Goal: Navigation & Orientation: Find specific page/section

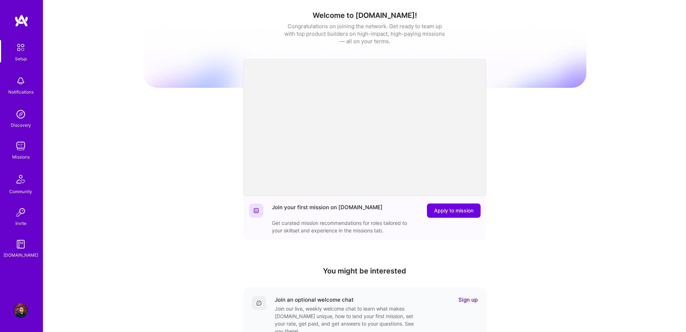
click at [28, 151] on img at bounding box center [21, 146] width 14 height 14
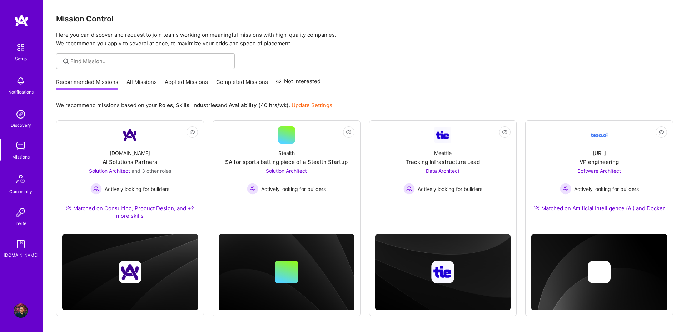
click at [136, 82] on link "All Missions" at bounding box center [141, 84] width 30 height 12
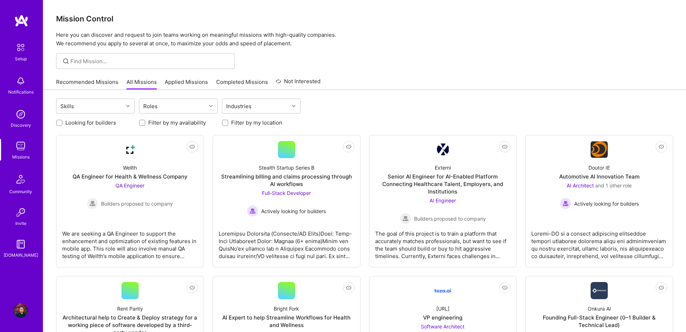
click at [206, 80] on link "Applied Missions" at bounding box center [186, 84] width 43 height 12
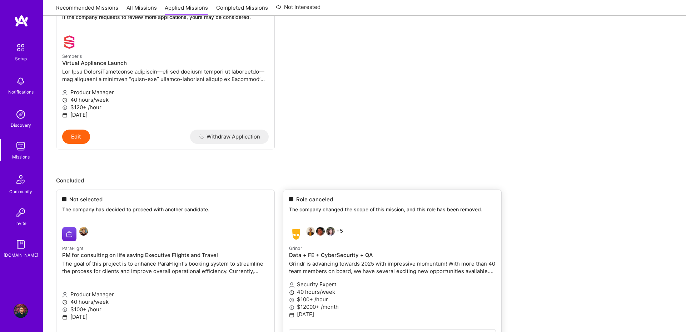
scroll to position [197, 0]
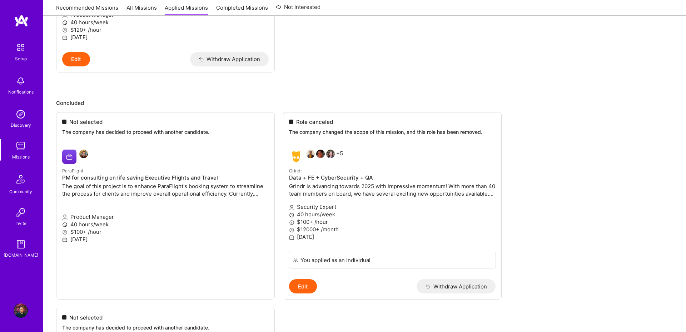
click at [180, 176] on ul "Not selected The company has decided to proceed with another candidate. ParaFli…" at bounding box center [364, 290] width 617 height 356
click at [84, 156] on ul "Not selected The company has decided to proceed with another candidate. ParaFli…" at bounding box center [364, 290] width 617 height 356
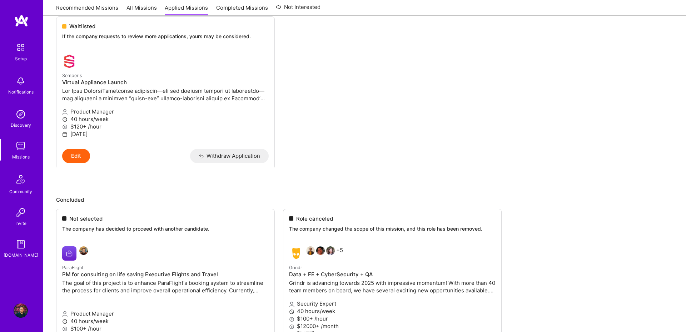
scroll to position [0, 0]
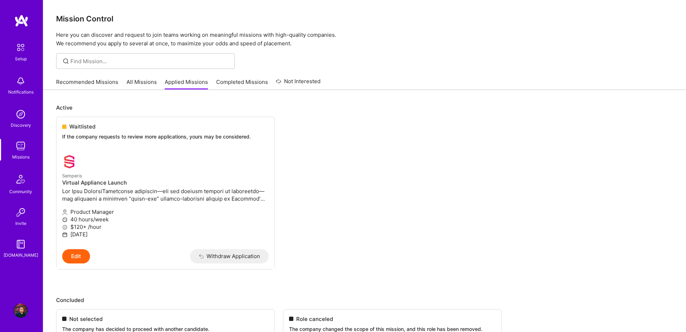
click at [229, 83] on link "Completed Missions" at bounding box center [242, 84] width 52 height 12
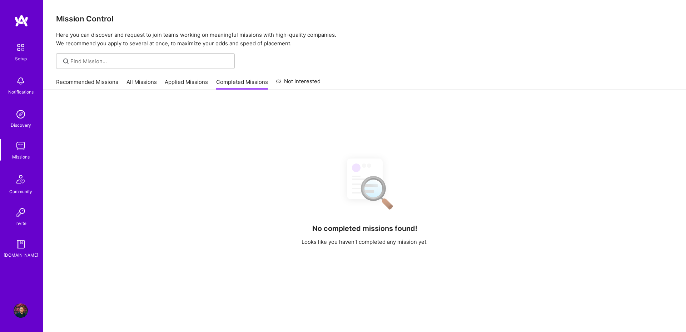
click at [92, 82] on link "Recommended Missions" at bounding box center [87, 84] width 62 height 12
